Goal: Transaction & Acquisition: Purchase product/service

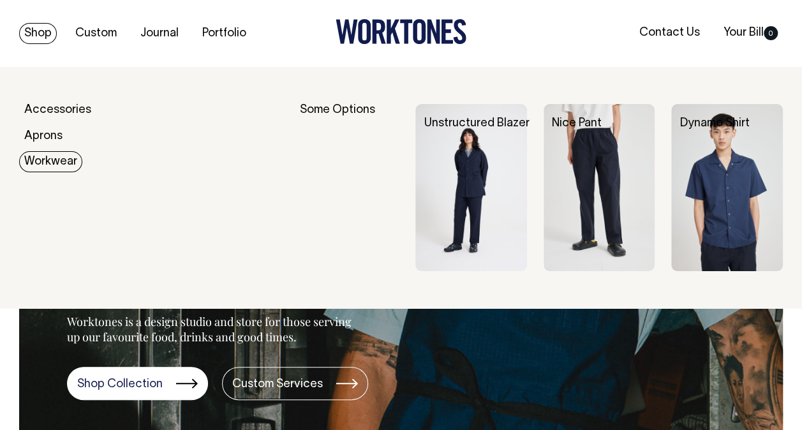
click at [63, 176] on div "Accessories Aprons Workwear" at bounding box center [152, 187] width 267 height 167
click at [58, 158] on link "Workwear" at bounding box center [50, 161] width 63 height 21
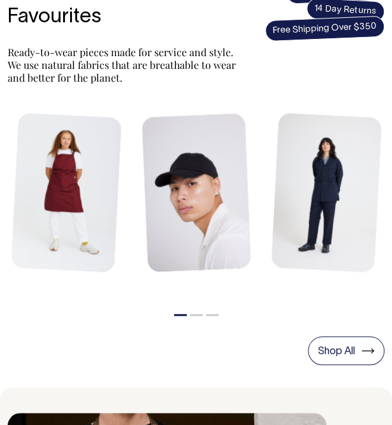
scroll to position [446, 0]
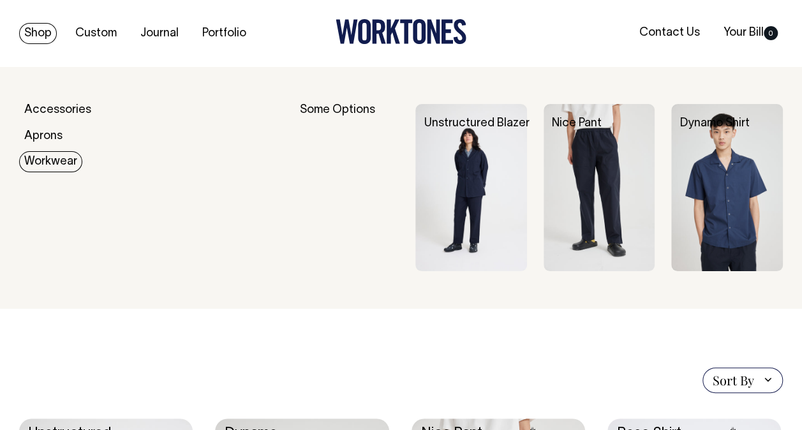
click at [45, 160] on link "Workwear" at bounding box center [50, 161] width 63 height 21
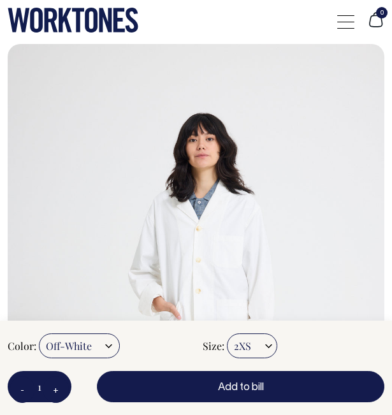
select select "Off-White"
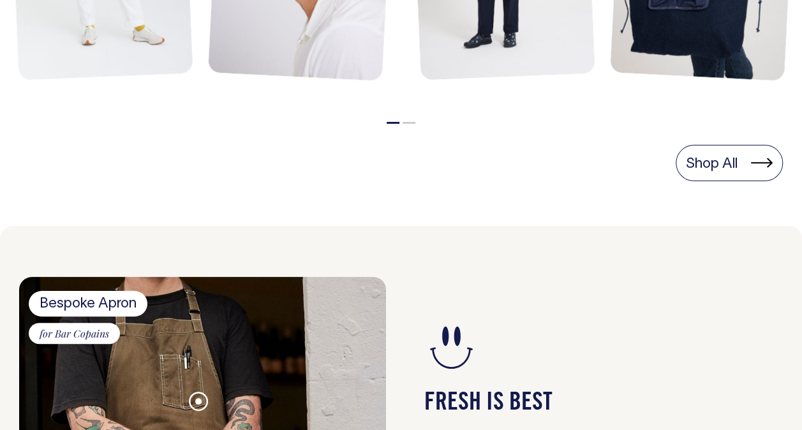
scroll to position [829, 0]
